Goal: Transaction & Acquisition: Obtain resource

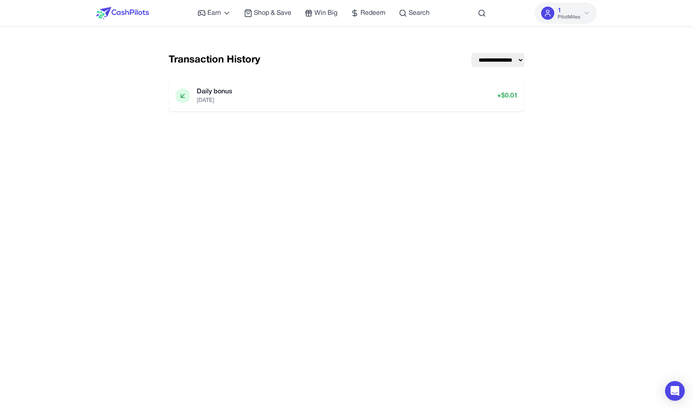
click at [139, 15] on img at bounding box center [122, 13] width 53 height 12
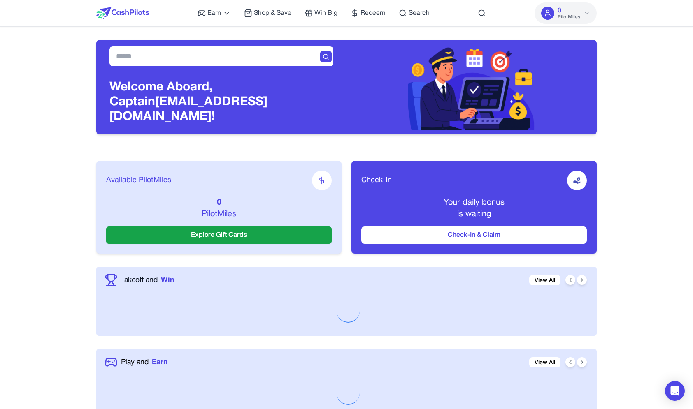
click at [565, 16] on span "PilotMiles" at bounding box center [569, 17] width 23 height 7
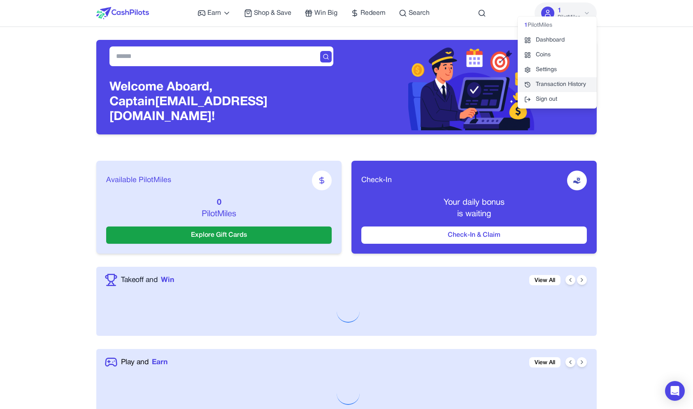
click at [543, 82] on link "Transaction History" at bounding box center [557, 84] width 79 height 15
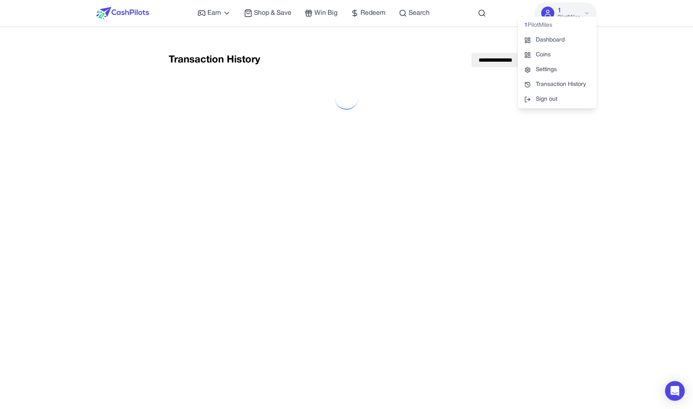
click at [399, 195] on div "**********" at bounding box center [346, 244] width 500 height 409
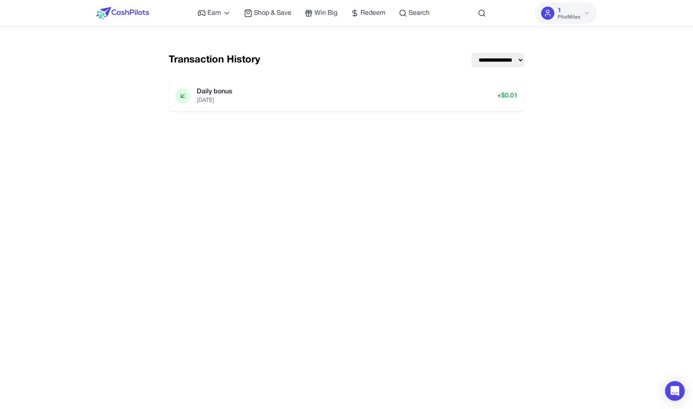
click at [126, 16] on img at bounding box center [122, 13] width 53 height 12
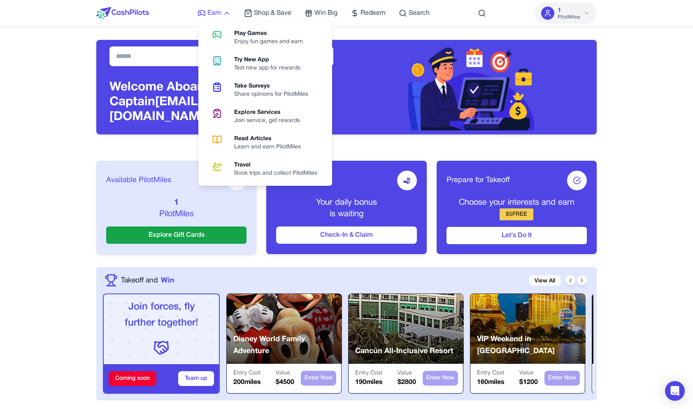
click at [207, 17] on link "Earn" at bounding box center [214, 13] width 33 height 10
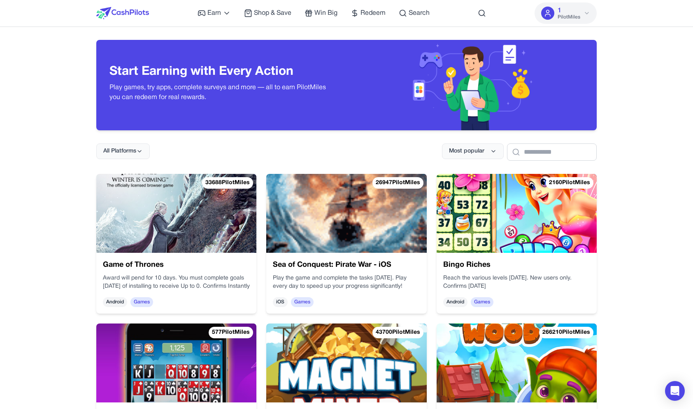
click at [113, 23] on div at bounding box center [122, 13] width 53 height 26
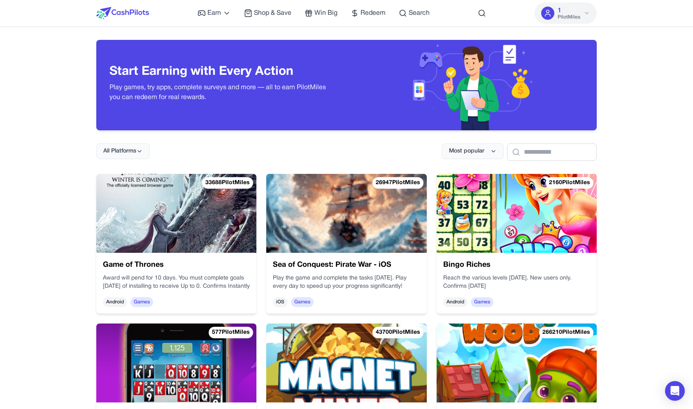
click at [114, 19] on img at bounding box center [122, 13] width 53 height 12
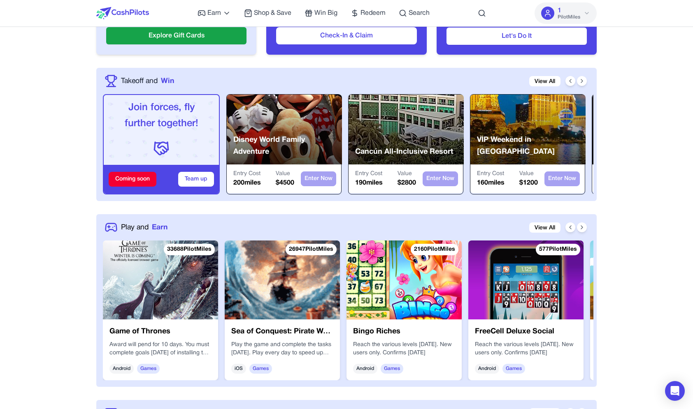
scroll to position [367, 0]
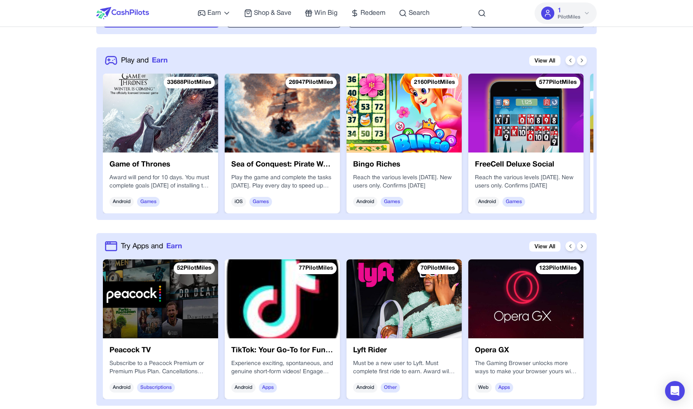
click at [149, 140] on img at bounding box center [160, 113] width 115 height 79
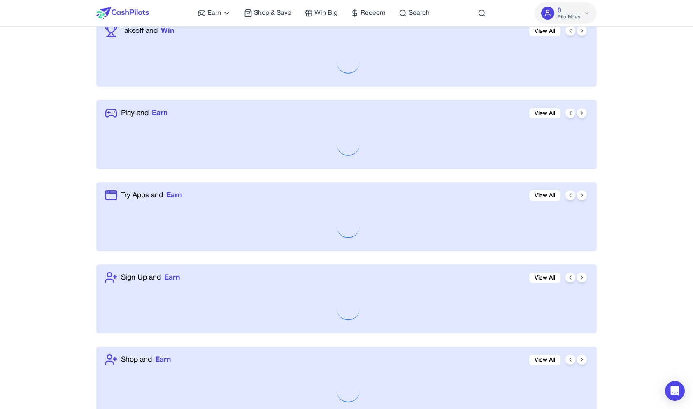
scroll to position [249, 0]
click at [550, 111] on link "View All" at bounding box center [544, 114] width 31 height 10
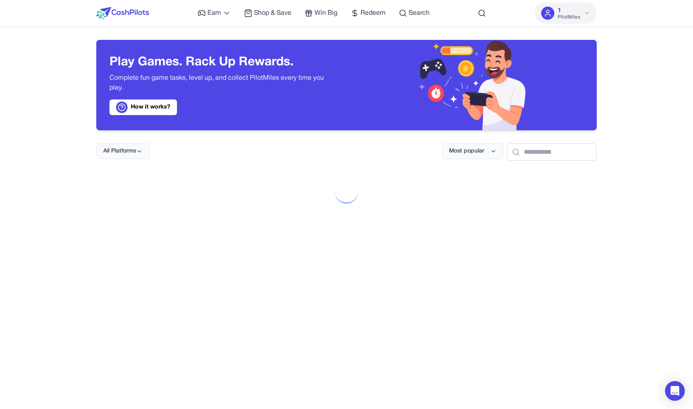
scroll to position [86, 0]
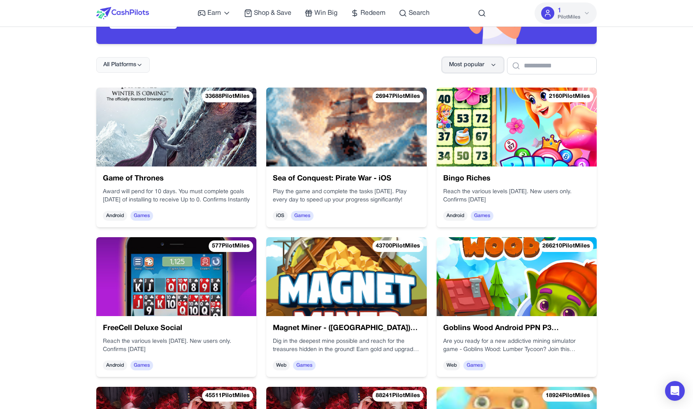
click at [469, 62] on button "Most popular" at bounding box center [473, 65] width 62 height 16
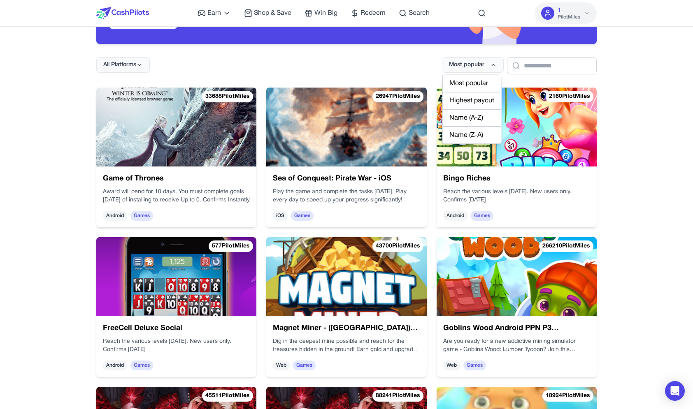
click at [443, 101] on div "Highest payout" at bounding box center [471, 100] width 59 height 17
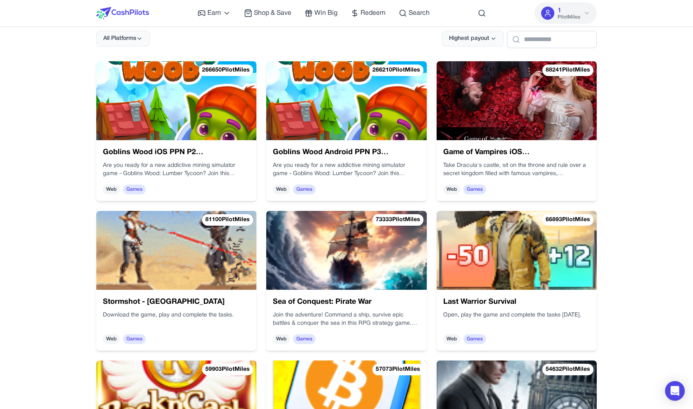
scroll to position [0, 0]
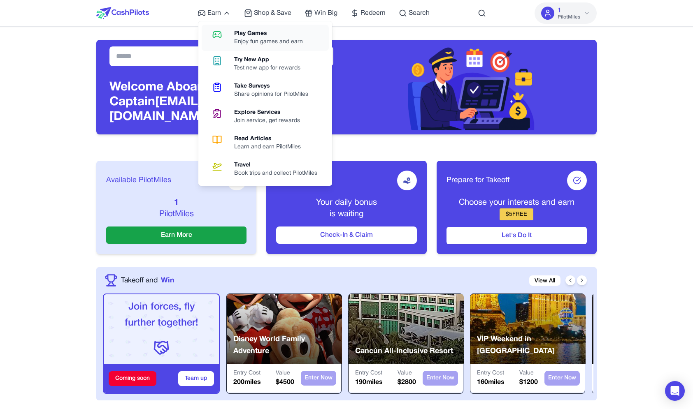
click at [214, 43] on link "Play Games Enjoy fun games and earn" at bounding box center [265, 38] width 127 height 26
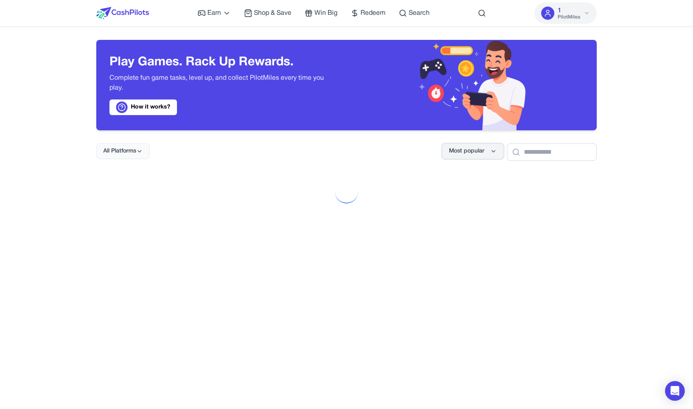
click at [442, 149] on button "Most popular" at bounding box center [473, 152] width 62 height 16
click at [442, 185] on div "Highest payout" at bounding box center [471, 187] width 59 height 17
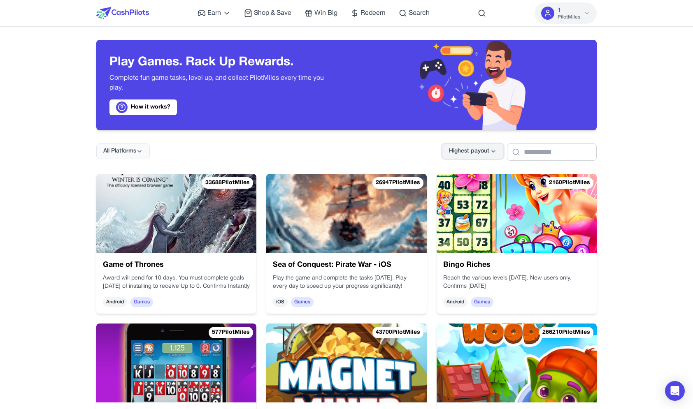
click at [450, 153] on span "Highest payout" at bounding box center [469, 151] width 40 height 8
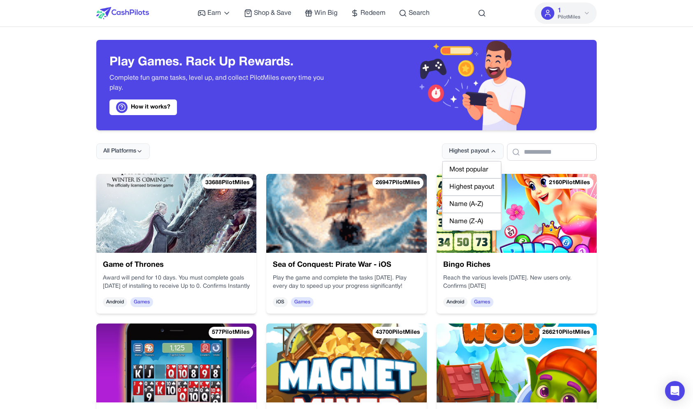
click at [449, 184] on div "Highest payout" at bounding box center [471, 187] width 59 height 17
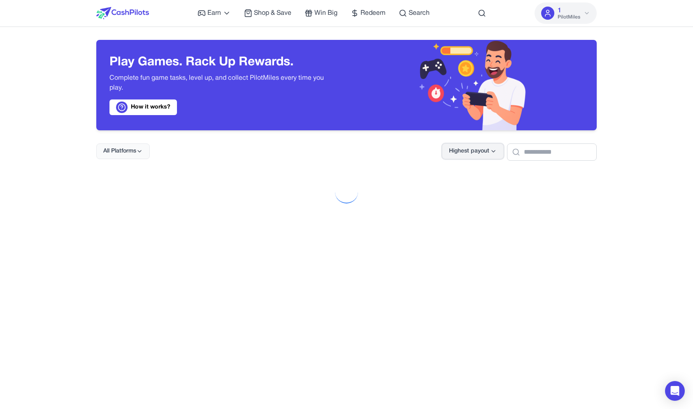
click at [453, 150] on span "Highest payout" at bounding box center [469, 151] width 40 height 8
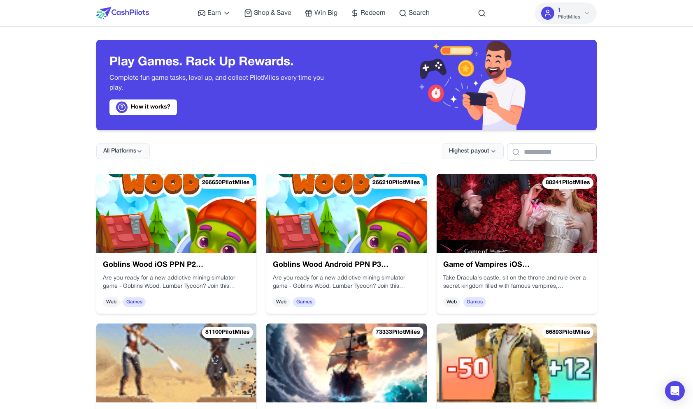
click at [438, 140] on div "All Platforms Highest payout" at bounding box center [346, 145] width 500 height 30
click at [449, 154] on span "Highest payout" at bounding box center [469, 151] width 40 height 8
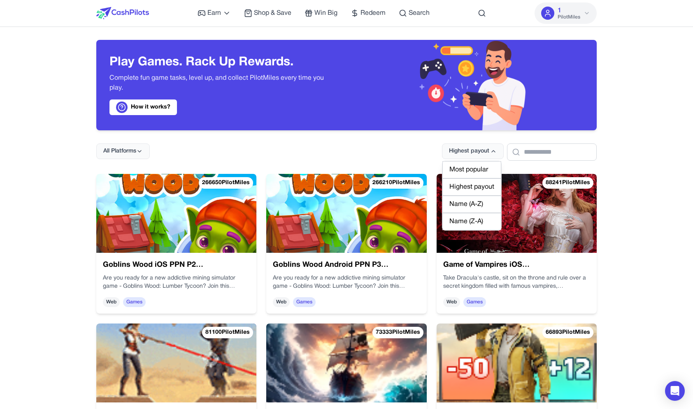
click at [442, 189] on div "Highest payout" at bounding box center [471, 187] width 59 height 17
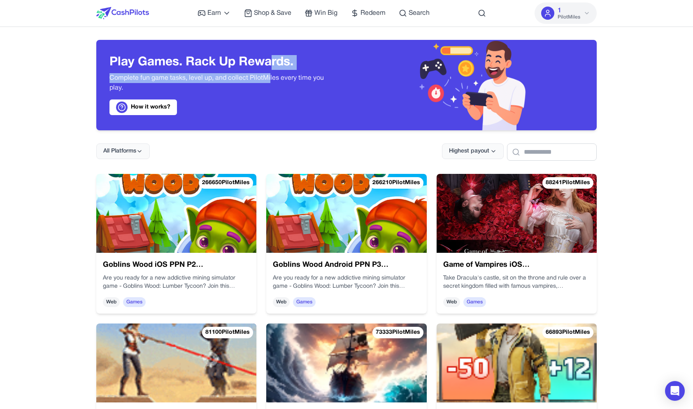
drag, startPoint x: 270, startPoint y: 74, endPoint x: 270, endPoint y: 64, distance: 10.7
click at [270, 64] on div "Play Games. Rack Up Rewards. Complete fun game tasks, level up, and collect Pil…" at bounding box center [221, 85] width 224 height 60
drag, startPoint x: 267, startPoint y: 62, endPoint x: 267, endPoint y: 78, distance: 16.0
click at [267, 78] on div "Play Games. Rack Up Rewards. Complete fun game tasks, level up, and collect Pil…" at bounding box center [221, 85] width 224 height 60
click at [263, 70] on div "Play Games. Rack Up Rewards. Complete fun game tasks, level up, and collect Pil…" at bounding box center [221, 85] width 224 height 60
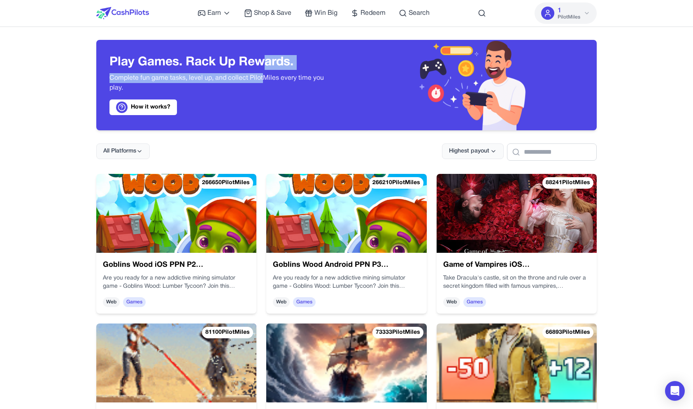
drag, startPoint x: 263, startPoint y: 64, endPoint x: 263, endPoint y: 77, distance: 12.3
click at [263, 77] on div "Play Games. Rack Up Rewards. Complete fun game tasks, level up, and collect Pil…" at bounding box center [221, 85] width 224 height 60
click at [263, 77] on p "Complete fun game tasks, level up, and collect PilotMiles every time you play." at bounding box center [221, 83] width 224 height 20
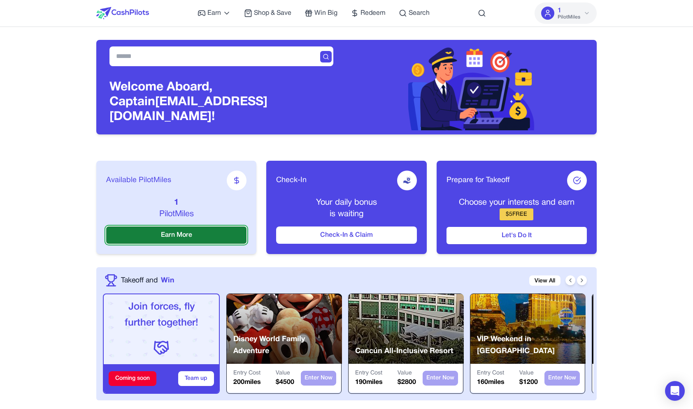
click at [205, 227] on button "Earn More" at bounding box center [176, 235] width 140 height 17
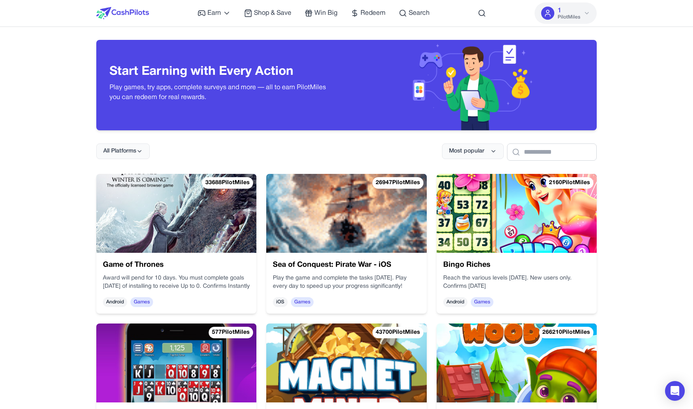
click at [123, 19] on img at bounding box center [122, 13] width 53 height 12
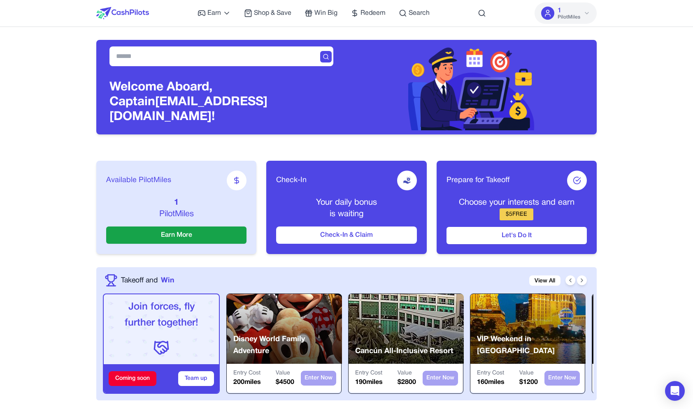
click at [568, 20] on span "PilotMiles" at bounding box center [569, 17] width 23 height 7
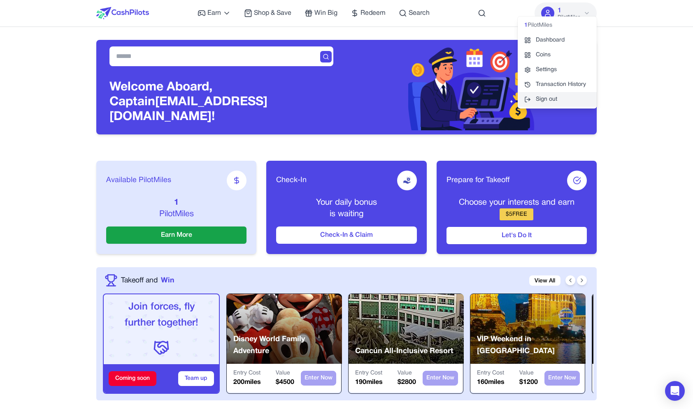
click at [553, 97] on button "Sign out" at bounding box center [557, 99] width 79 height 15
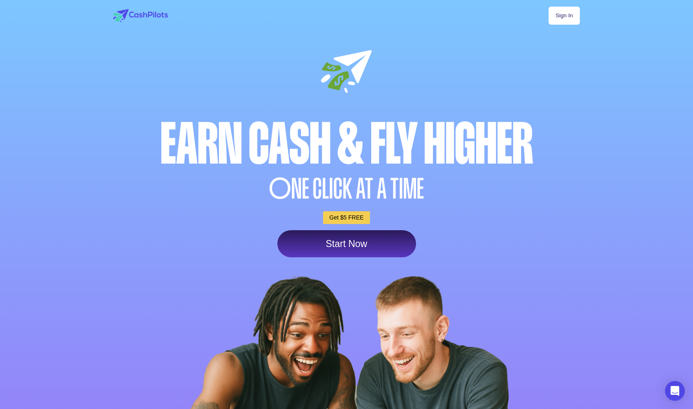
click at [567, 7] on link "Sign In" at bounding box center [564, 16] width 31 height 18
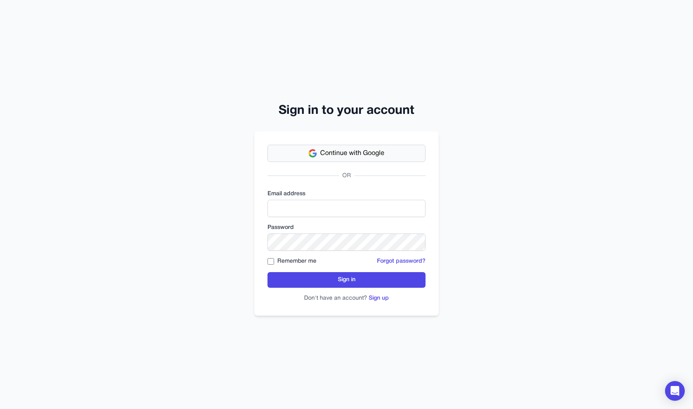
click at [309, 151] on img at bounding box center [313, 153] width 8 height 8
